Goal: Information Seeking & Learning: Check status

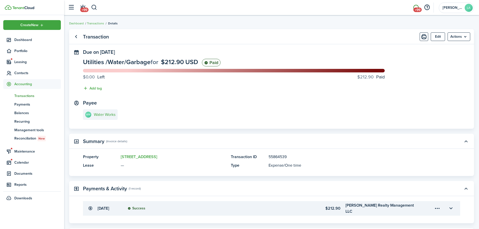
click at [415, 8] on span "+99" at bounding box center [417, 10] width 8 height 5
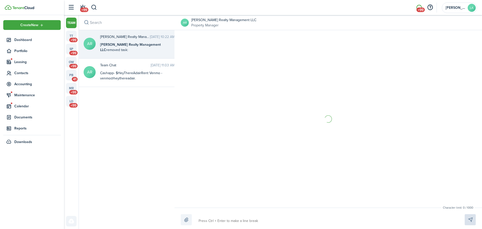
scroll to position [1174, 0]
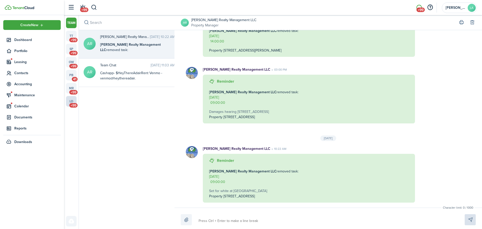
click at [71, 102] on link "ld +99" at bounding box center [71, 101] width 11 height 11
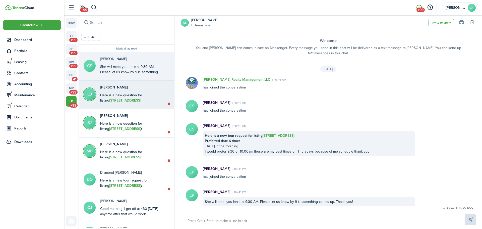
scroll to position [4, 0]
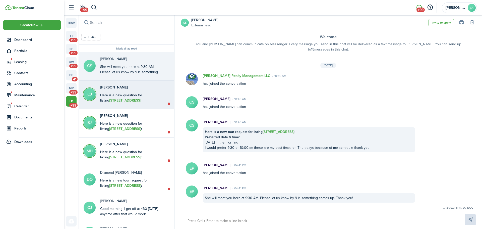
click at [146, 101] on div "Here is a new question for listing [STREET_ADDRESS][PERSON_NAME] : I am interes…" at bounding box center [131, 115] width 63 height 47
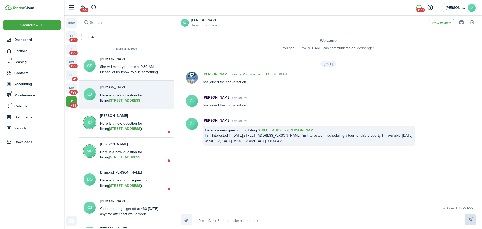
click at [199, 220] on textarea at bounding box center [326, 221] width 258 height 9
click at [73, 36] on link "tt +99" at bounding box center [71, 36] width 11 height 11
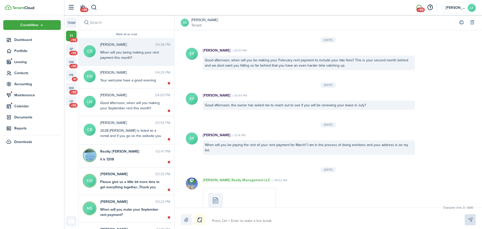
scroll to position [731, 0]
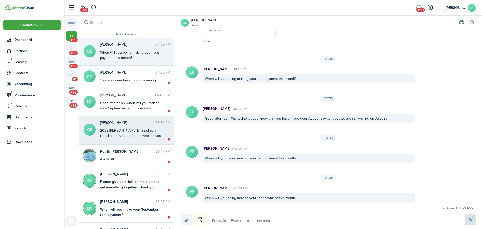
click at [129, 132] on div "2028 [PERSON_NAME] is listed as a rental and if you go on the website you can r…" at bounding box center [131, 136] width 63 height 16
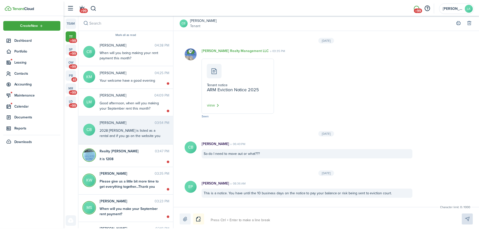
scroll to position [499, 0]
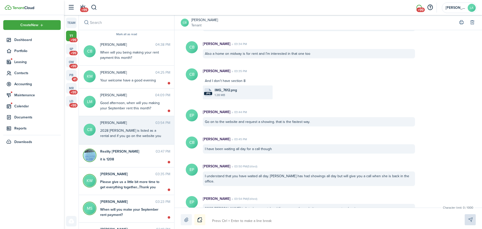
click at [213, 221] on textarea at bounding box center [333, 221] width 244 height 9
type textarea "P"
type textarea "PE"
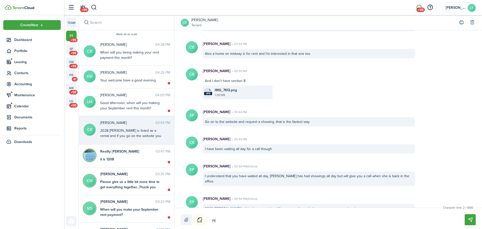
type textarea "PEr"
type textarea "PEr o"
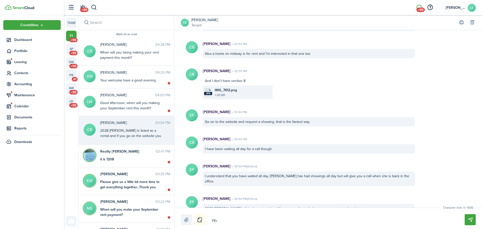
type textarea "PEr o"
type textarea "PEr ou"
type textarea "PEr our"
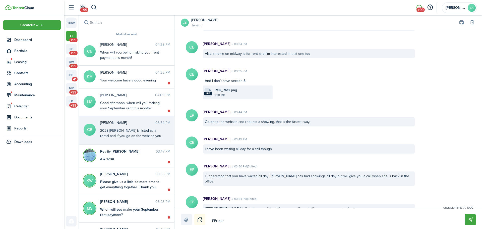
type textarea "PEr our"
type textarea "PEr our c"
type textarea "PEr our co"
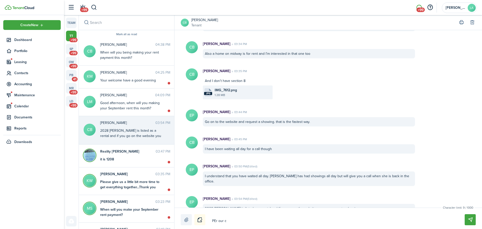
type textarea "PEr our co"
type textarea "PEr our con"
type textarea "PEr our conv"
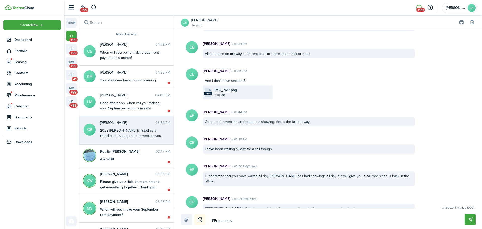
type textarea "PEr our conve"
type textarea "PEr our conver"
type textarea "PEr our convers"
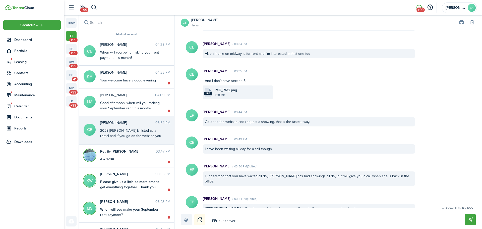
type textarea "PEr our convers"
type textarea "PEr our conversa"
type textarea "PEr our conversat"
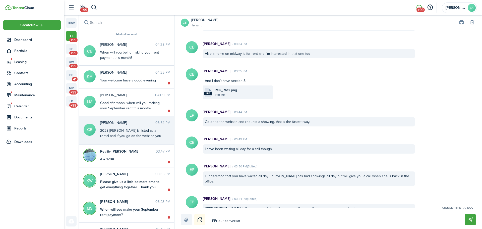
type textarea "PEr our conversati"
type textarea "PEr our conversatio"
type textarea "PEr our conversation"
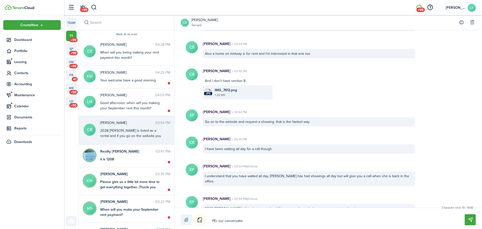
type textarea "PEr our conversation"
click at [92, 9] on button "button" at bounding box center [94, 7] width 6 height 9
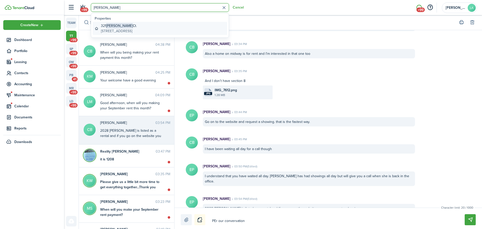
type input "[PERSON_NAME]"
click at [117, 27] on global-search-item-title "[STREET_ADDRESS][PERSON_NAME]" at bounding box center [119, 25] width 36 height 5
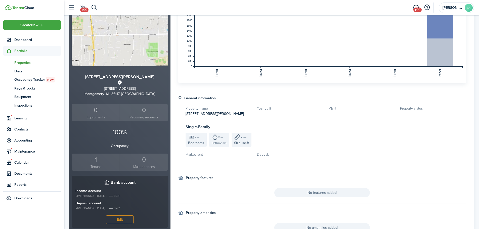
scroll to position [75, 0]
click at [96, 160] on div "1" at bounding box center [95, 160] width 45 height 10
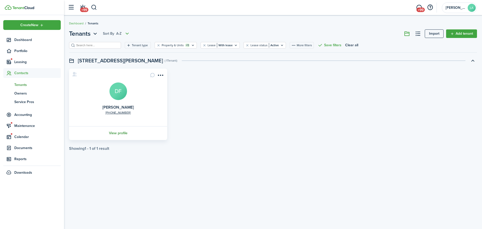
click at [114, 132] on link "View profile" at bounding box center [118, 133] width 100 height 14
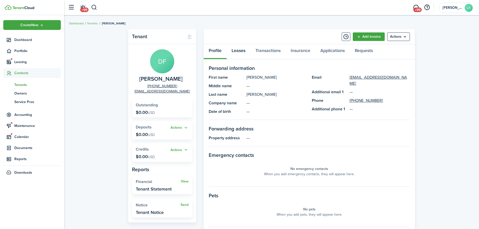
click at [238, 52] on link "Leases" at bounding box center [238, 51] width 24 height 15
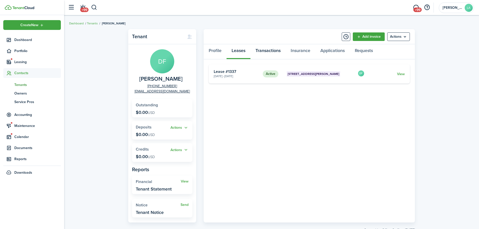
click at [273, 48] on link "Transactions" at bounding box center [267, 51] width 35 height 15
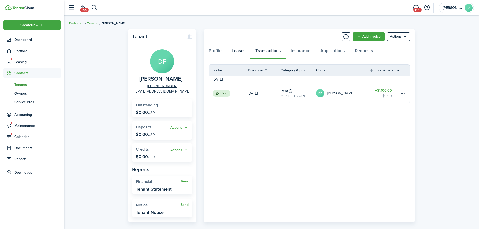
click at [239, 53] on link "Leases" at bounding box center [238, 51] width 24 height 15
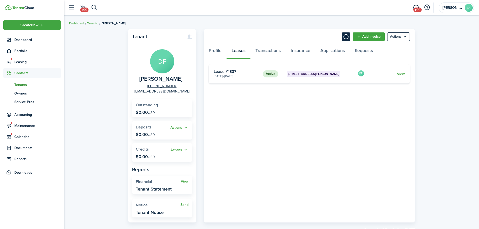
click at [345, 37] on button "Timeline" at bounding box center [345, 36] width 9 height 9
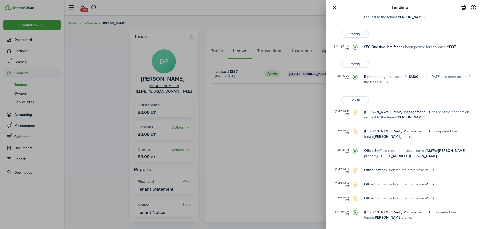
scroll to position [34, 0]
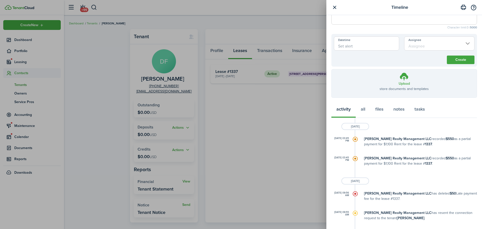
click at [334, 7] on button "button" at bounding box center [335, 7] width 6 height 6
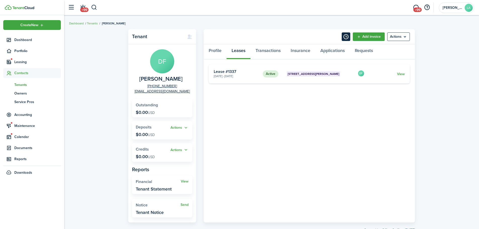
click at [345, 35] on button "Timeline" at bounding box center [345, 36] width 9 height 9
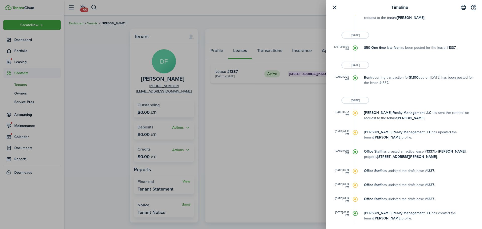
scroll to position [235, 0]
click at [87, 71] on div "Timeline Write a note... Character limit: 0 / 5000 Datetime Assignee Create Upl…" at bounding box center [241, 114] width 482 height 229
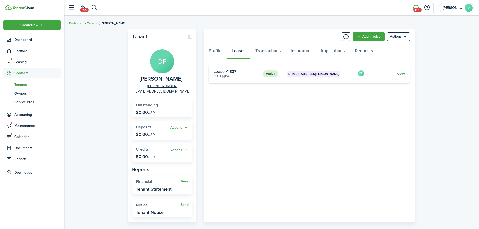
click at [415, 6] on link "+99" at bounding box center [416, 7] width 10 height 13
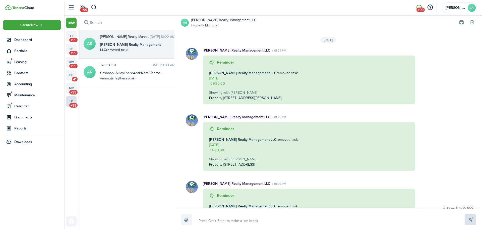
click at [70, 100] on link "ld +99" at bounding box center [71, 101] width 11 height 11
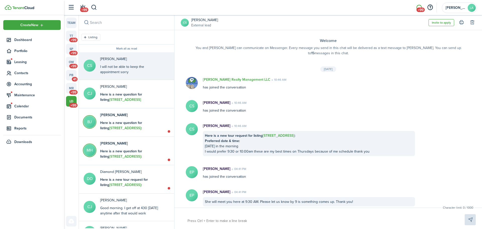
scroll to position [31, 0]
